Goal: Information Seeking & Learning: Check status

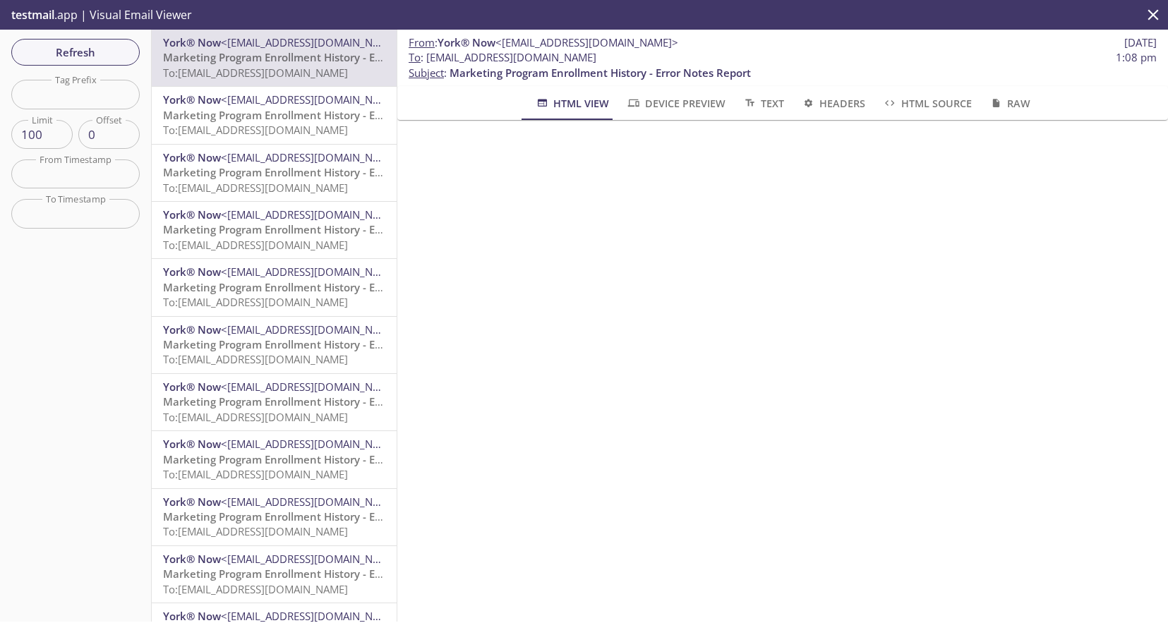
click at [272, 119] on span "Marketing Program Enrollment History - Error Notes Report" at bounding box center [313, 115] width 301 height 14
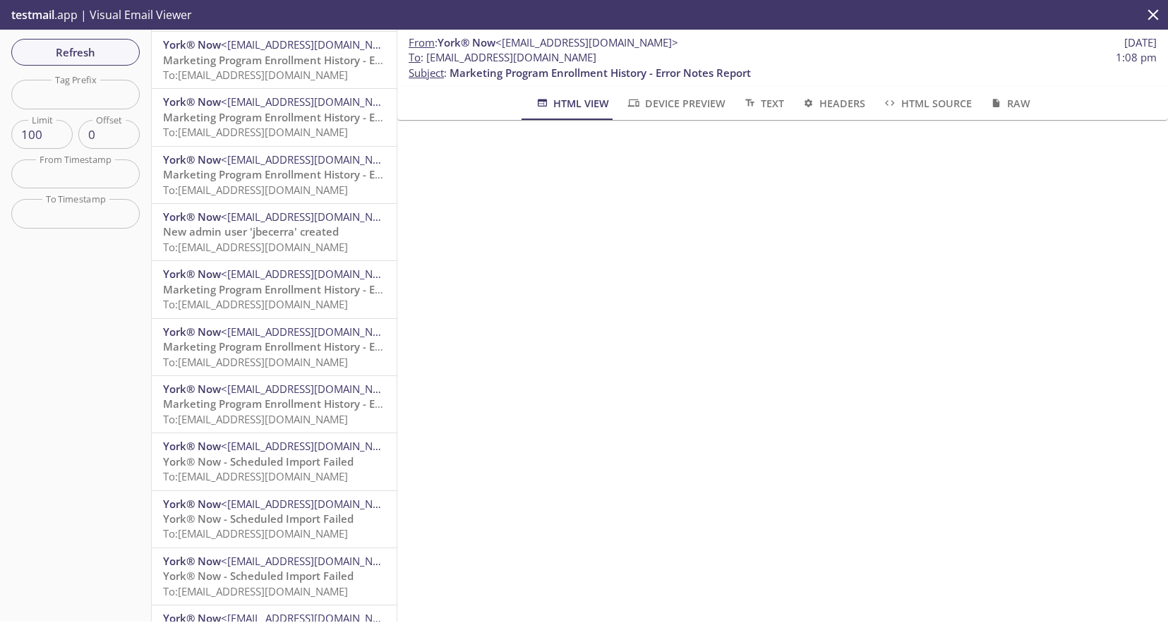
scroll to position [751, 0]
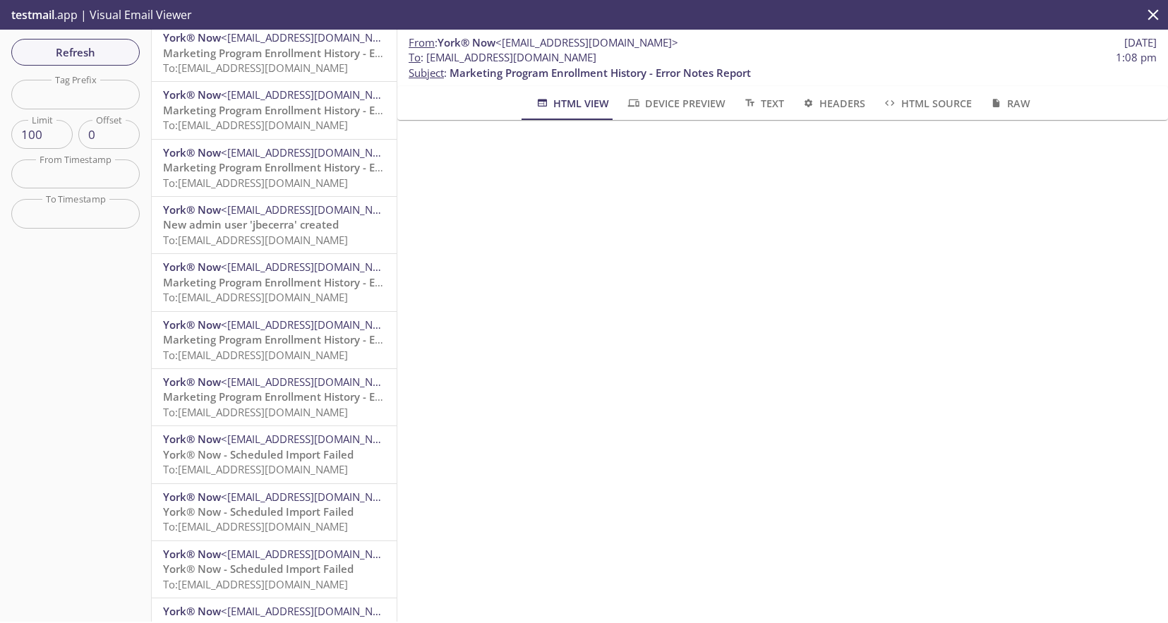
click at [287, 239] on span "To: [EMAIL_ADDRESS][DOMAIN_NAME]" at bounding box center [255, 240] width 185 height 14
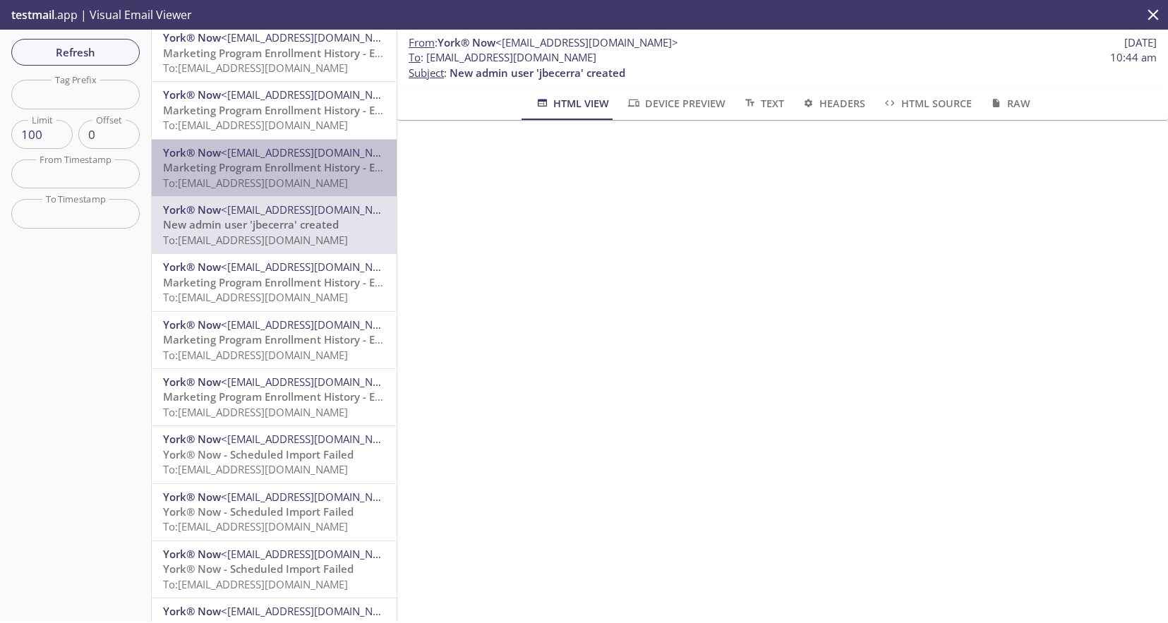
click at [290, 179] on span "To: [EMAIL_ADDRESS][DOMAIN_NAME]" at bounding box center [255, 183] width 185 height 14
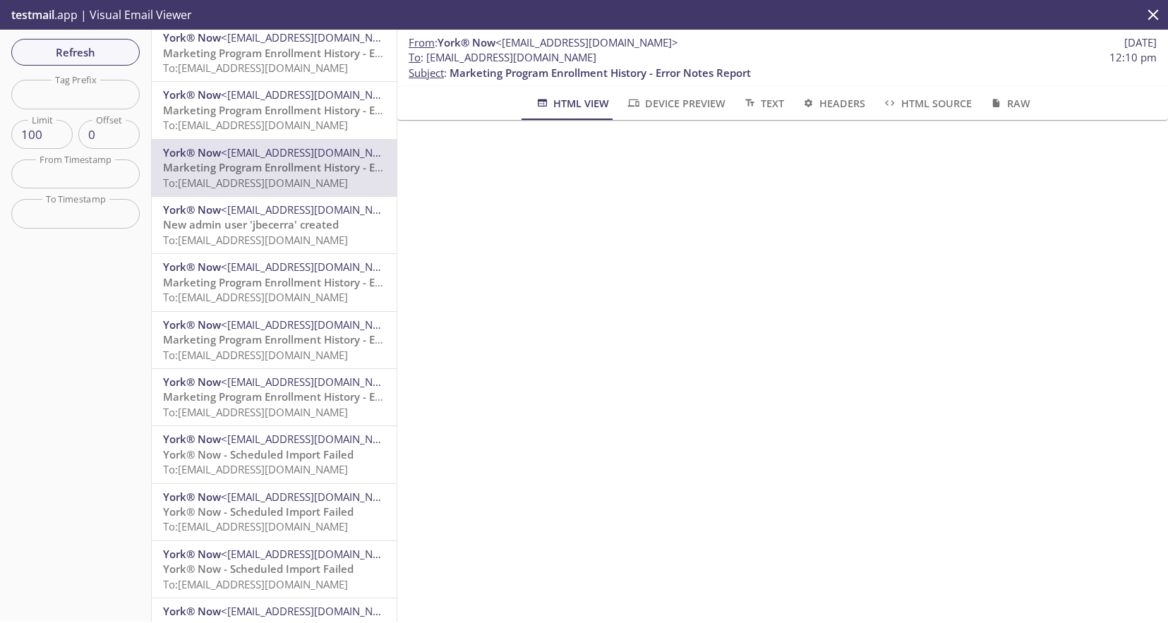
click at [287, 212] on span "<[EMAIL_ADDRESS][DOMAIN_NAME]>" at bounding box center [312, 210] width 183 height 14
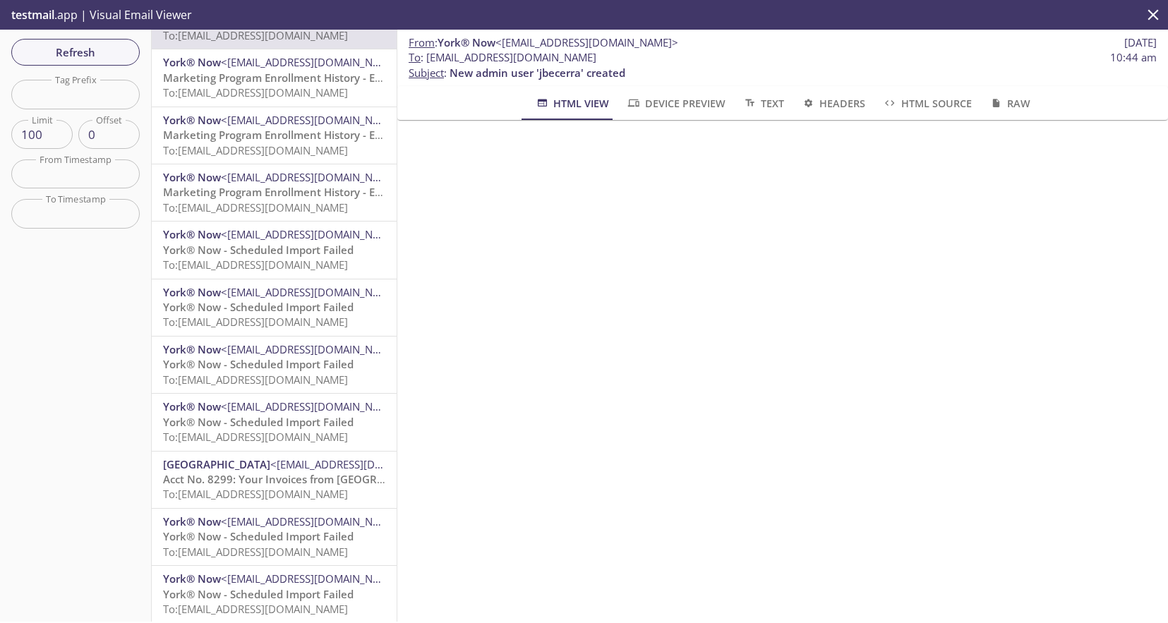
scroll to position [959, 0]
click at [284, 237] on span "<[EMAIL_ADDRESS][DOMAIN_NAME]>" at bounding box center [312, 231] width 183 height 14
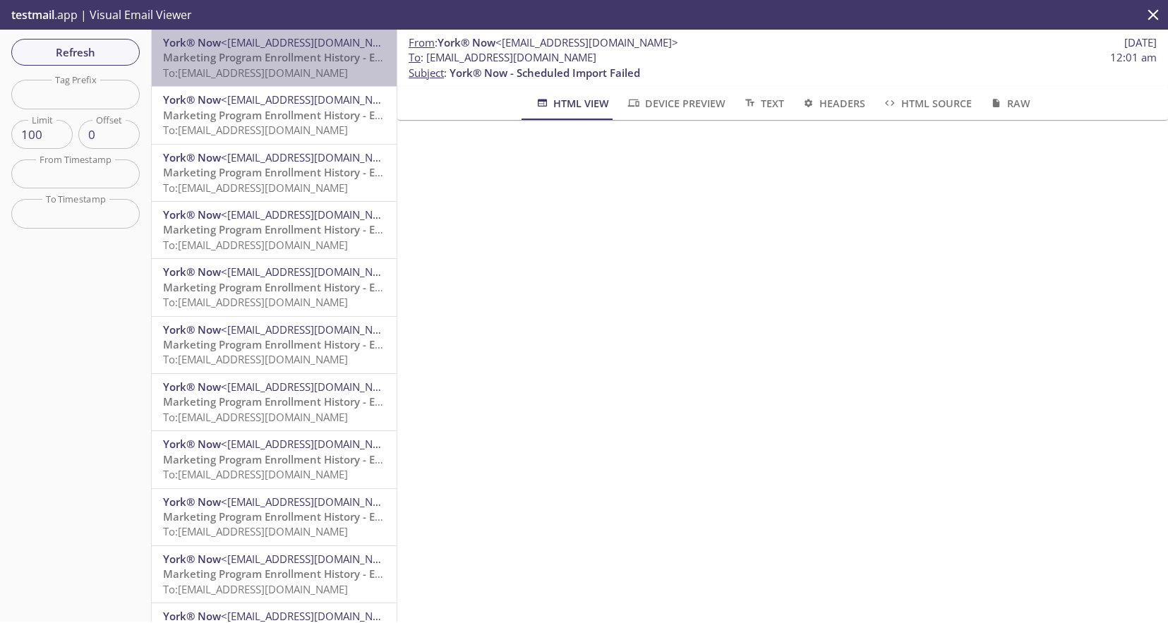
click at [313, 56] on span "Marketing Program Enrollment History - Error Notes Report" at bounding box center [313, 57] width 301 height 14
